Goal: Find contact information: Find contact information

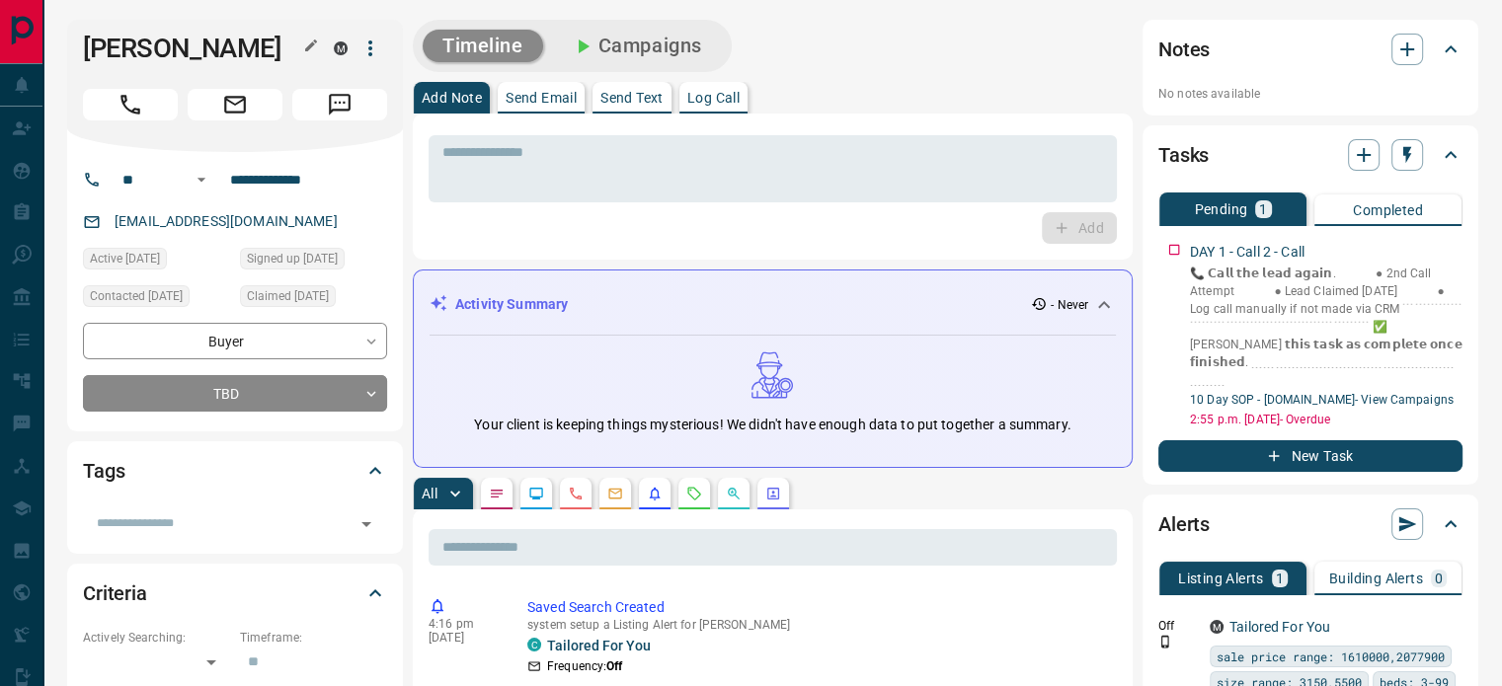
click at [305, 43] on icon "button" at bounding box center [311, 46] width 16 height 16
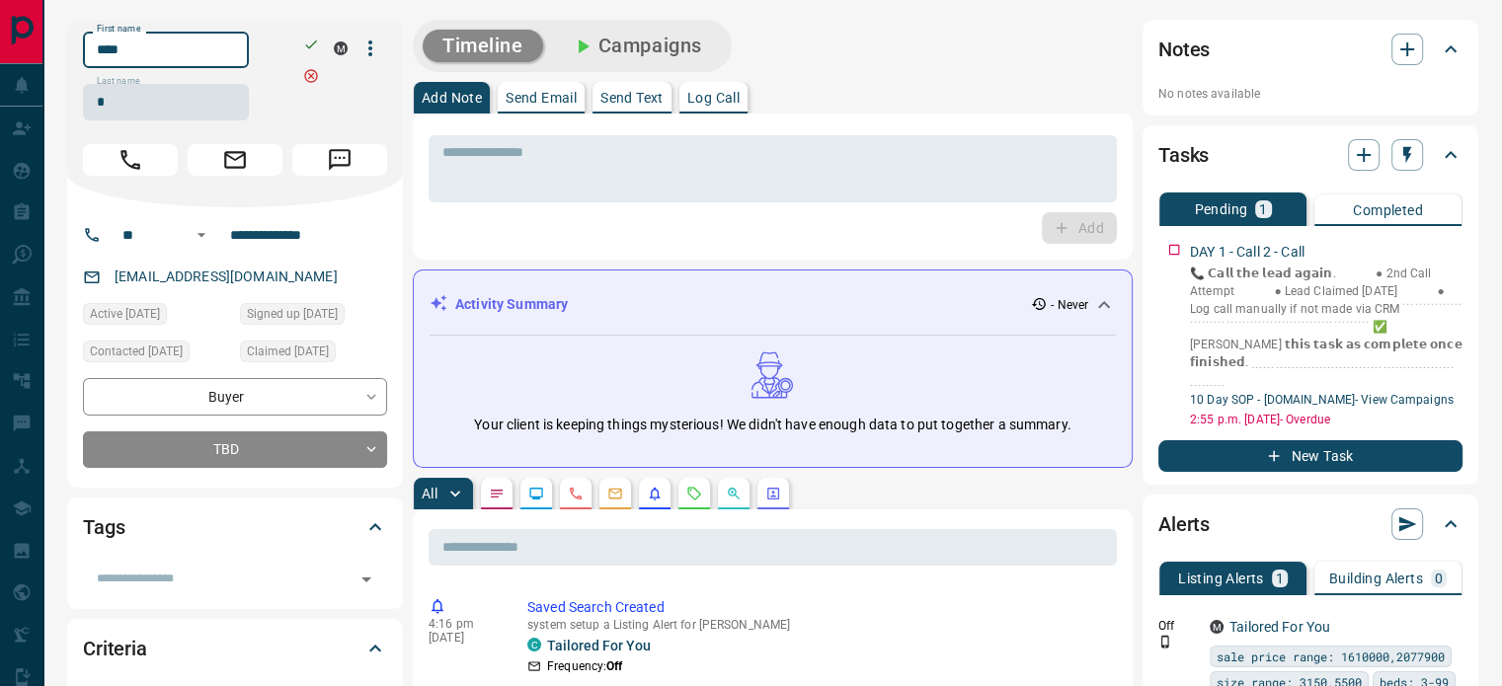
click at [226, 50] on input "****" at bounding box center [166, 50] width 166 height 37
click at [138, 97] on input "*" at bounding box center [166, 102] width 166 height 37
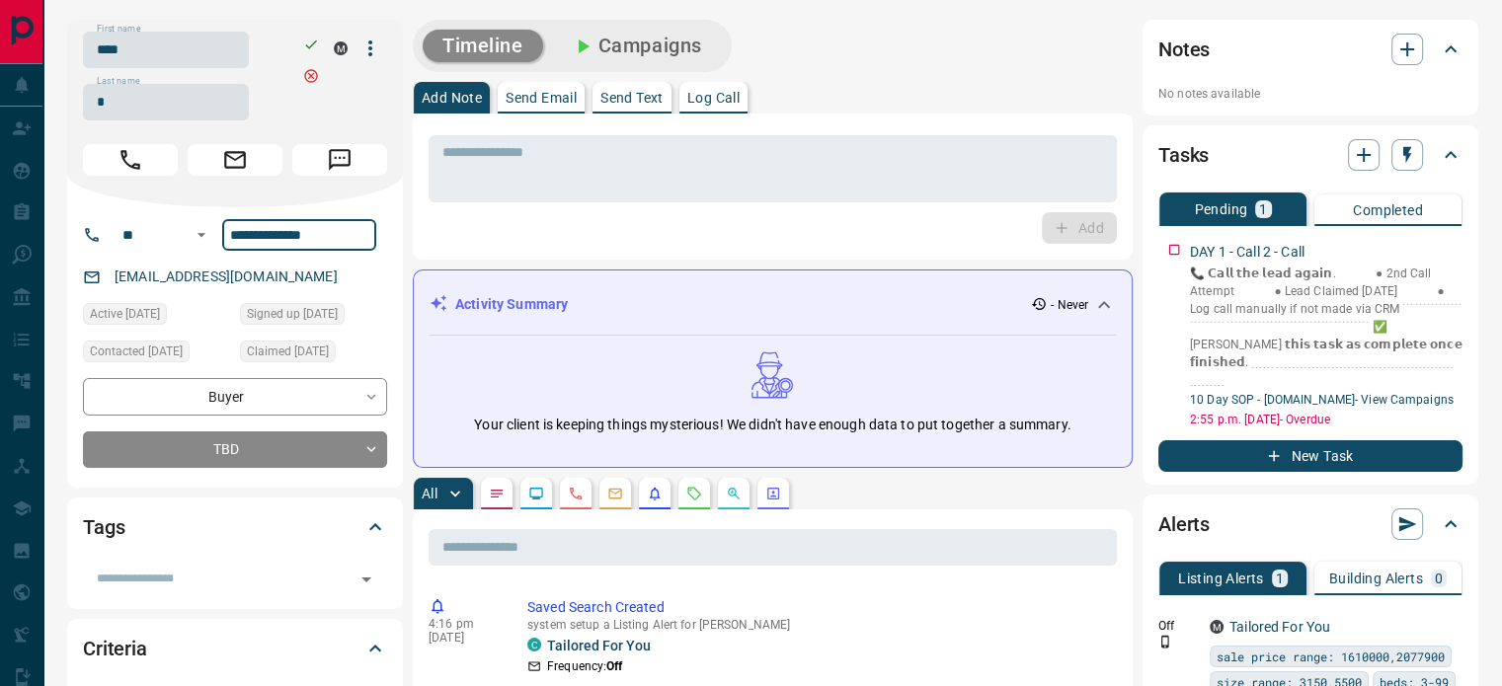
click at [293, 240] on input "**********" at bounding box center [299, 235] width 154 height 32
copy link "[EMAIL_ADDRESS][DOMAIN_NAME]"
drag, startPoint x: 226, startPoint y: 282, endPoint x: 117, endPoint y: 282, distance: 108.6
click at [117, 282] on div "[EMAIL_ADDRESS][DOMAIN_NAME]" at bounding box center [235, 277] width 304 height 33
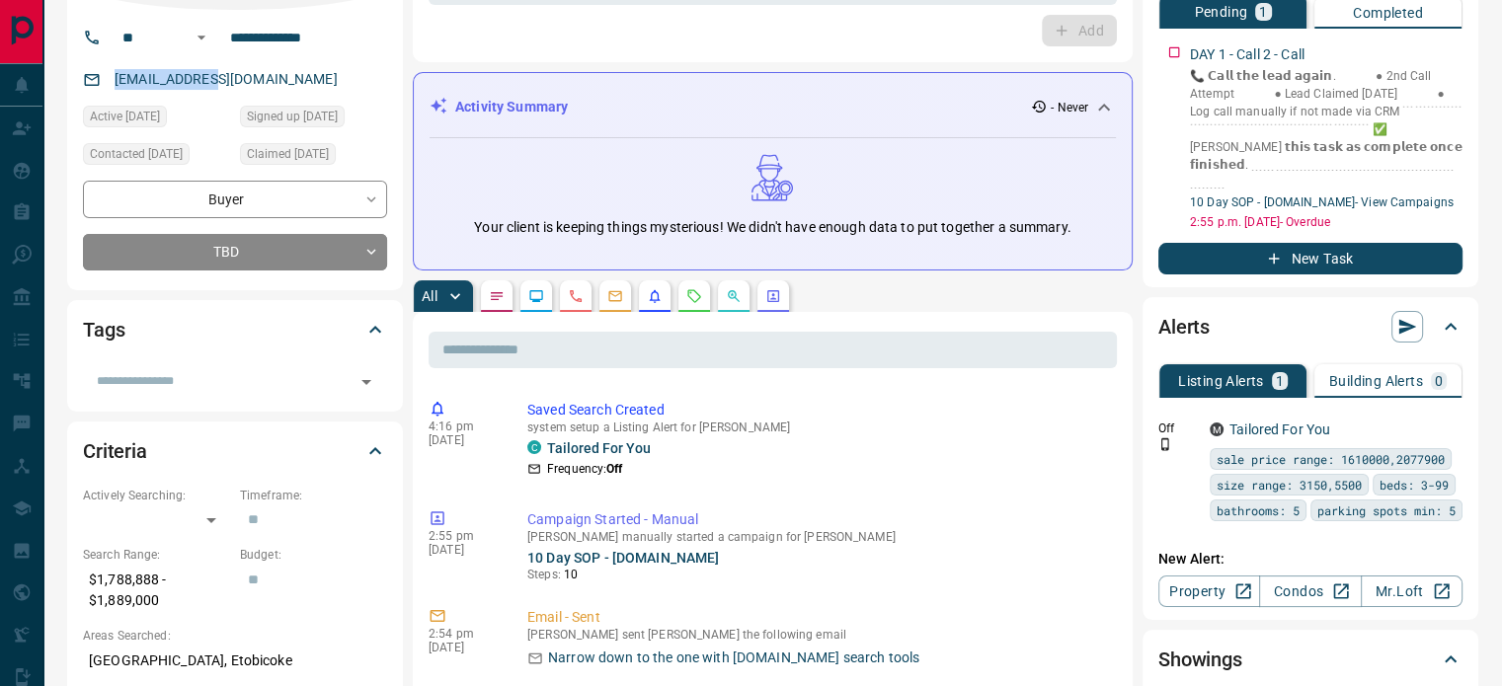
click at [580, 294] on icon "Calls" at bounding box center [576, 296] width 16 height 16
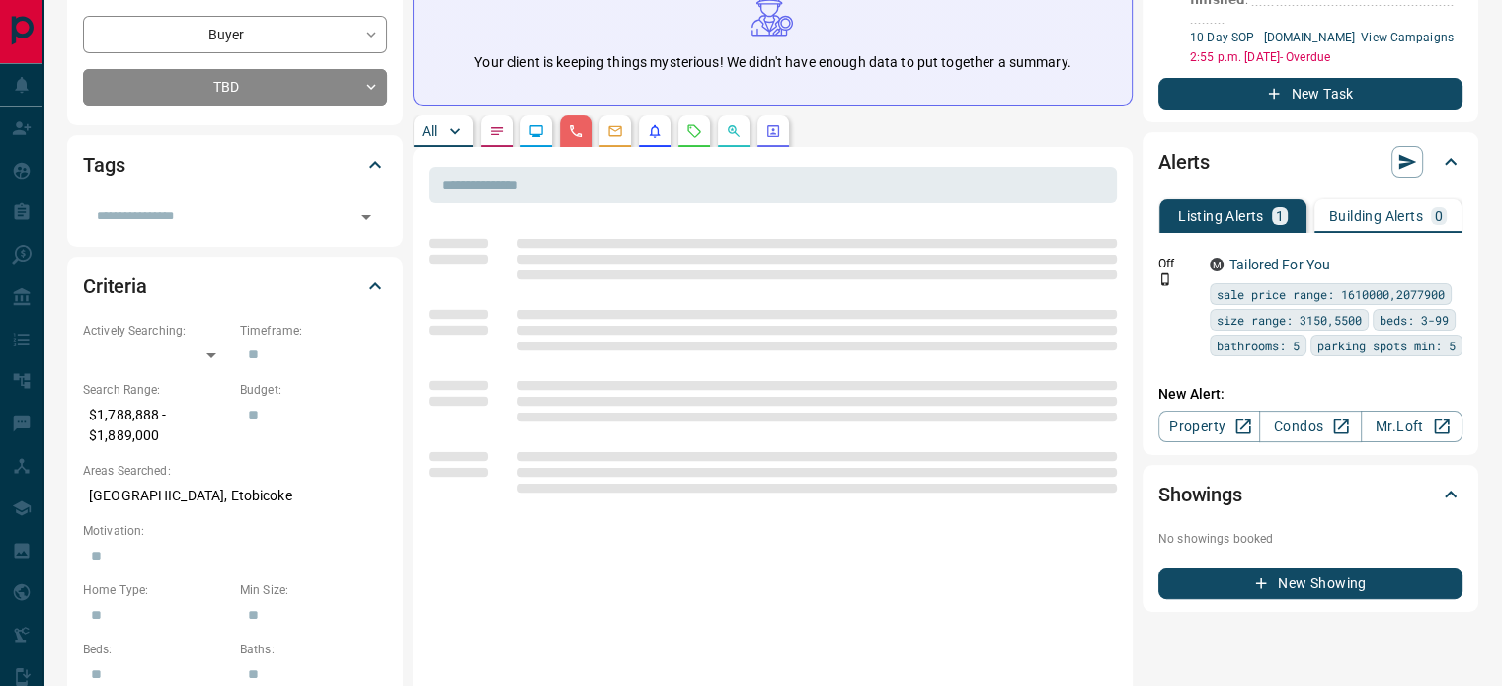
scroll to position [395, 0]
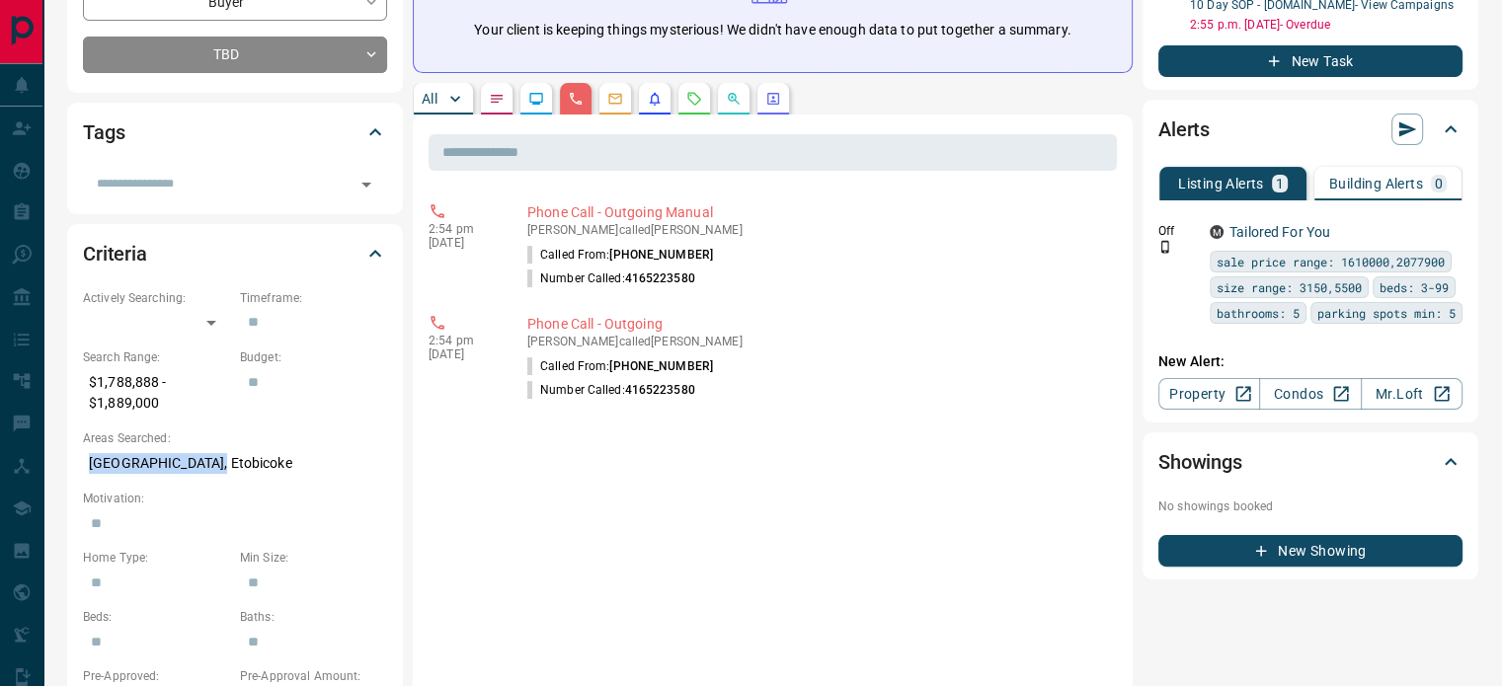
copy p "[GEOGRAPHIC_DATA], Etobicoke"
drag, startPoint x: 111, startPoint y: 468, endPoint x: 83, endPoint y: 467, distance: 27.7
click at [83, 467] on p "[GEOGRAPHIC_DATA], Etobicoke" at bounding box center [235, 463] width 304 height 33
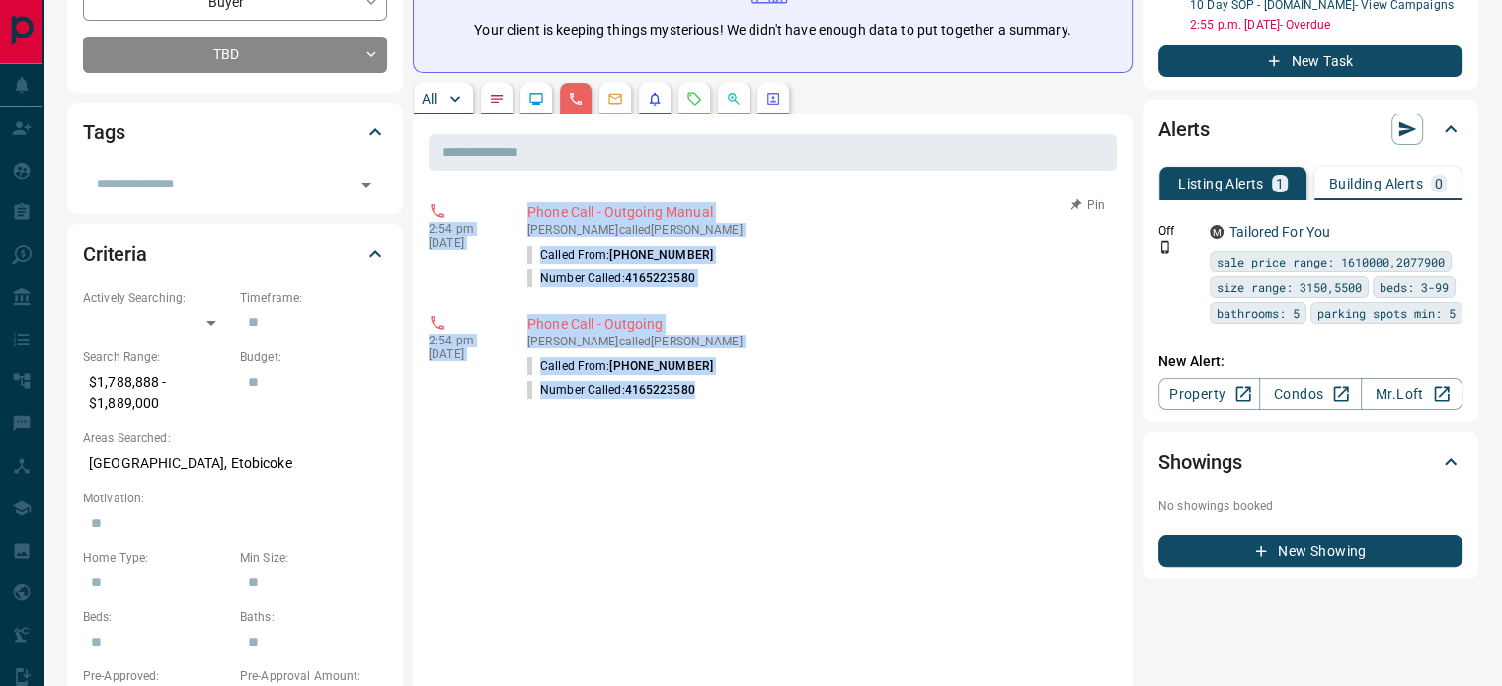
copy div "2:54 pm [DATE] Phone Call - Outgoing Manual [PERSON_NAME] called [PERSON_NAME] …"
drag, startPoint x: 711, startPoint y: 378, endPoint x: 430, endPoint y: 222, distance: 321.8
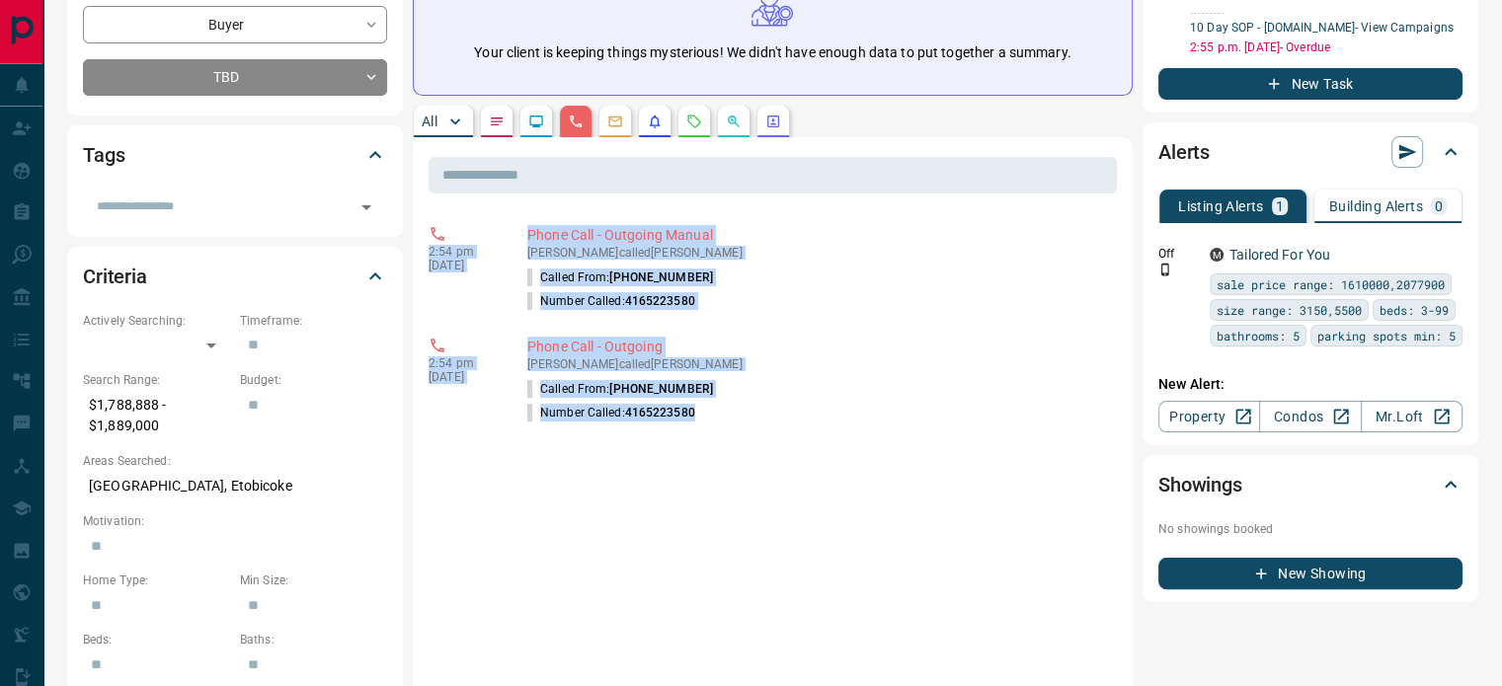
scroll to position [0, 0]
